Goal: Task Accomplishment & Management: Complete application form

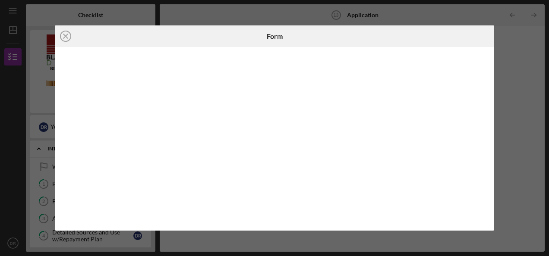
scroll to position [227, 0]
click at [63, 38] on icon "Icon/Close" at bounding box center [66, 36] width 22 height 22
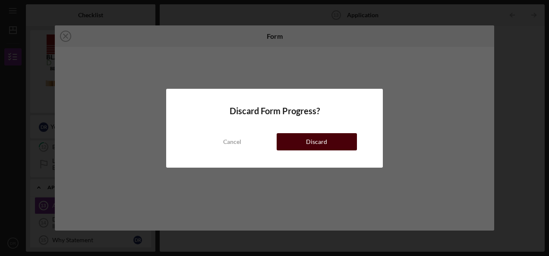
click at [296, 140] on button "Discard" at bounding box center [317, 141] width 80 height 17
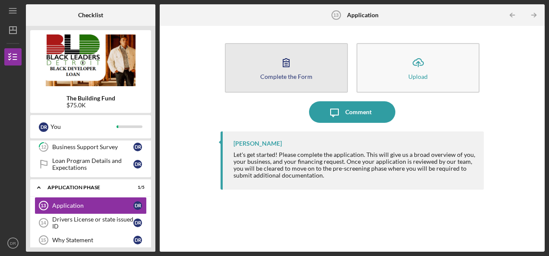
click at [291, 78] on div "Complete the Form" at bounding box center [286, 76] width 52 height 6
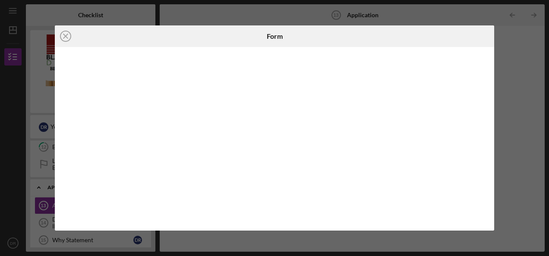
drag, startPoint x: 326, startPoint y: 39, endPoint x: 347, endPoint y: 42, distance: 20.9
click at [347, 42] on div "Form" at bounding box center [274, 36] width 146 height 22
click at [65, 36] on line at bounding box center [65, 36] width 4 height 4
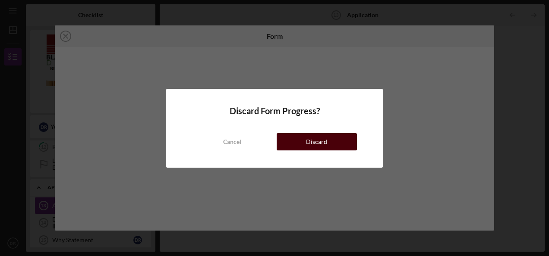
click at [296, 144] on button "Discard" at bounding box center [317, 141] width 80 height 17
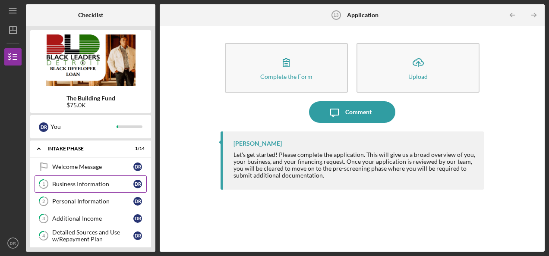
click at [86, 189] on link "1 Business Information D R" at bounding box center [91, 184] width 112 height 17
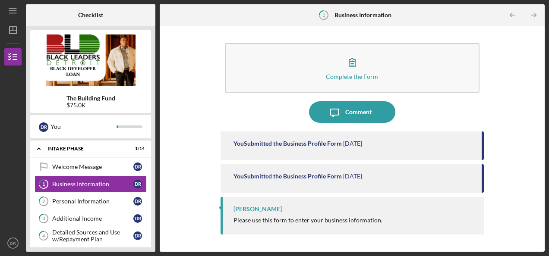
click at [291, 148] on div "You Submitted the Business Profile Form [DATE]" at bounding box center [352, 146] width 263 height 28
click at [294, 141] on div "You Submitted the Business Profile Form" at bounding box center [288, 143] width 108 height 7
click at [94, 201] on div "Personal Information" at bounding box center [92, 201] width 81 height 7
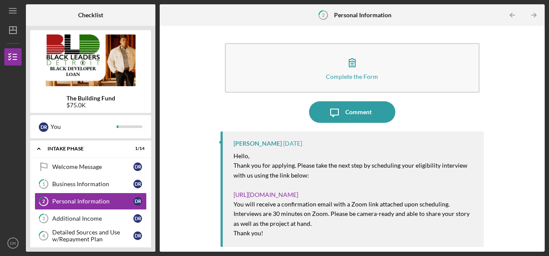
scroll to position [107, 0]
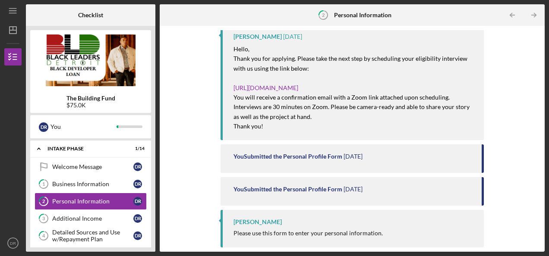
click at [337, 192] on div "You Submitted the Personal Profile Form" at bounding box center [288, 189] width 109 height 7
click at [336, 158] on div "You Submitted the Personal Profile Form" at bounding box center [288, 156] width 109 height 7
click at [108, 218] on div "Additional Income" at bounding box center [92, 218] width 81 height 7
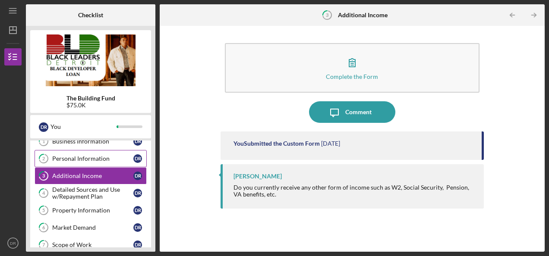
scroll to position [44, 0]
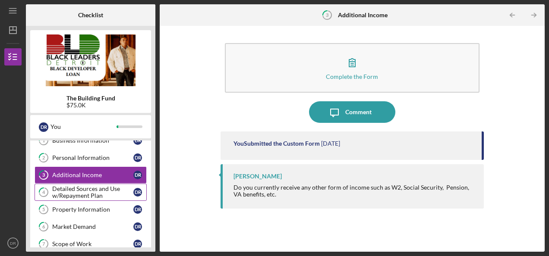
click at [101, 193] on div "Detailed Sources and Use w/Repayment Plan" at bounding box center [92, 193] width 81 height 14
